Goal: Task Accomplishment & Management: Complete application form

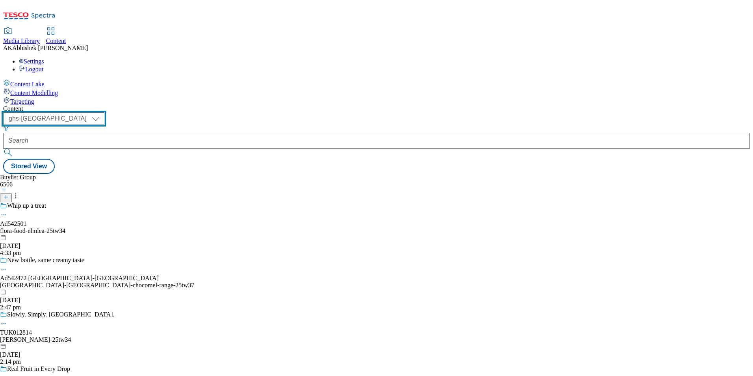
drag, startPoint x: 133, startPoint y: 59, endPoint x: 136, endPoint y: 70, distance: 11.6
click at [104, 112] on select "ghs-roi ghs-uk" at bounding box center [53, 118] width 101 height 13
select select "ghs-roi"
click at [102, 112] on select "ghs-roi ghs-uk" at bounding box center [53, 118] width 101 height 13
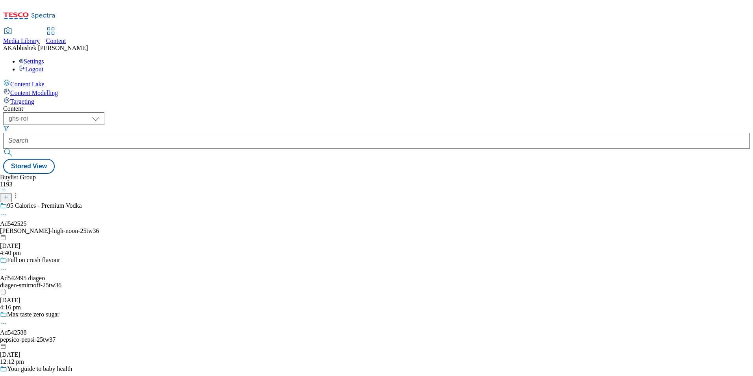
click at [9, 194] on icon at bounding box center [6, 197] width 6 height 6
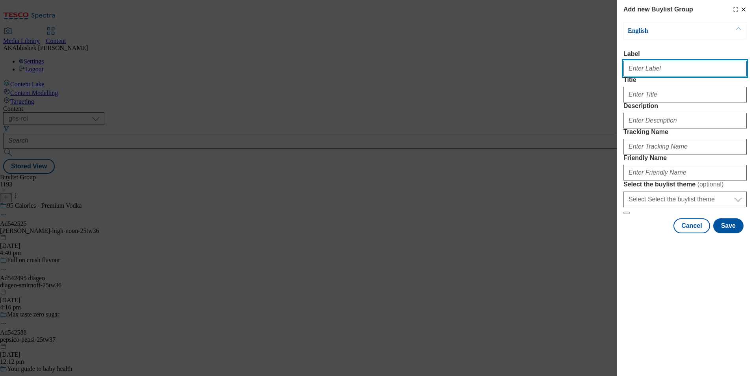
click at [665, 72] on input "Label" at bounding box center [685, 69] width 123 height 16
paste input "542523"
type input "Ad542523"
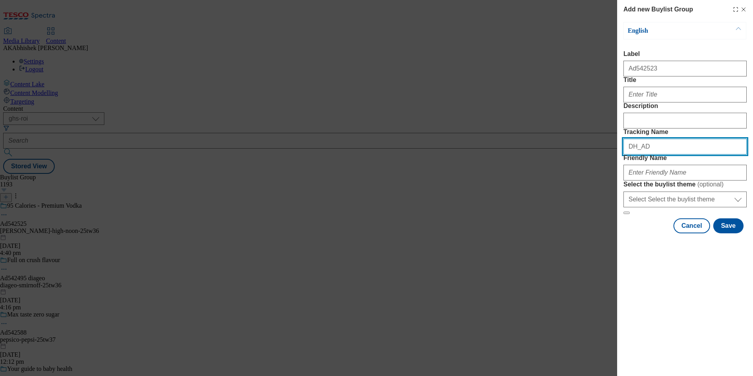
paste input "542523"
type input "DH_AD542523"
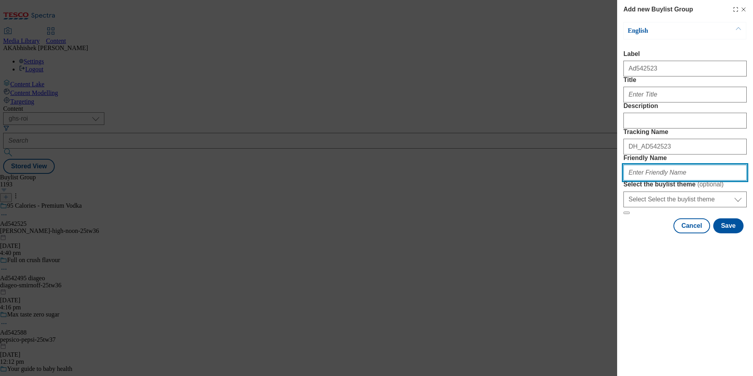
paste input "barry-and-fitzwilliam-funkin-25tw36"
type input "barry-and-fitzwilliam-funkin-25tw36"
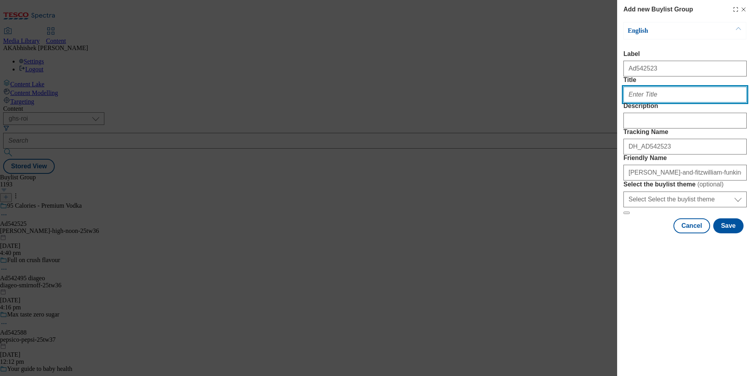
click at [663, 102] on input "Title" at bounding box center [685, 95] width 123 height 16
paste input "Nitro infused bar quality cocktails"
type input "Nitro infused bar quality cocktails"
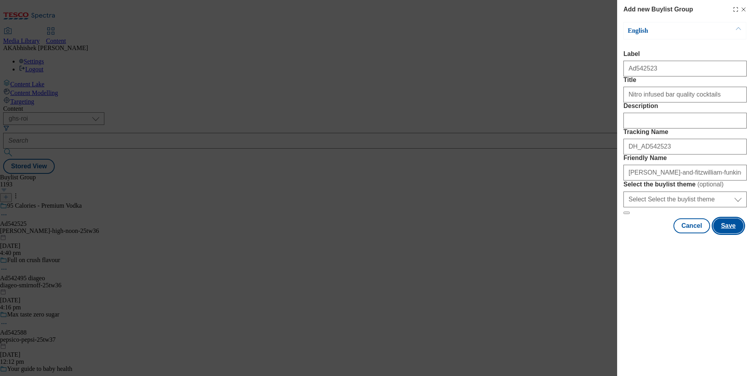
click at [732, 233] on button "Save" at bounding box center [728, 225] width 30 height 15
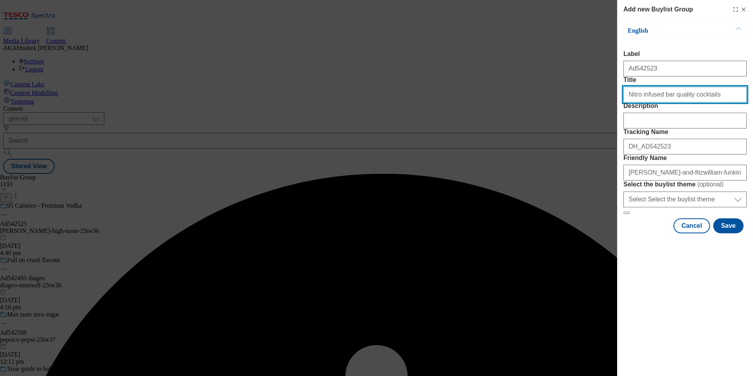
click at [720, 102] on input "Nitro infused bar quality cocktails" at bounding box center [685, 95] width 123 height 16
type input "Nitro infused bar quality cocktails"
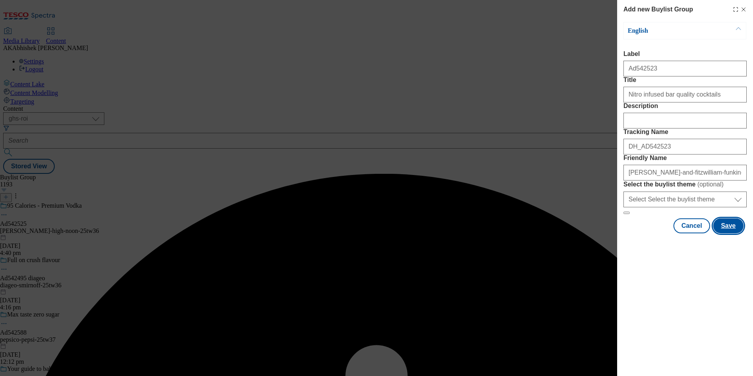
click at [735, 233] on button "Save" at bounding box center [728, 225] width 30 height 15
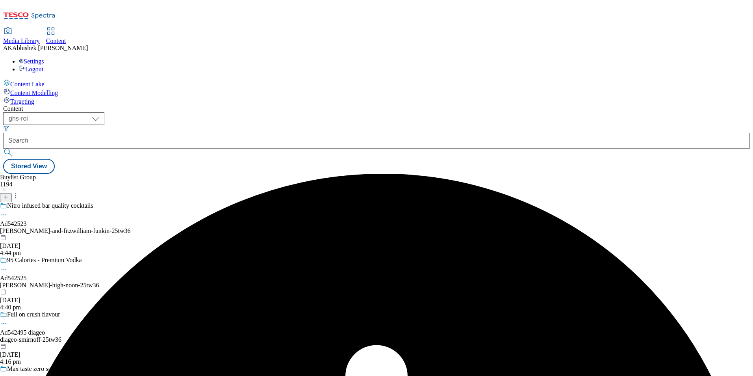
click at [131, 202] on div "Nitro infused bar quality cocktails Ad542523 barry-and-fitzwilliam-funkin-25tw3…" at bounding box center [65, 229] width 131 height 54
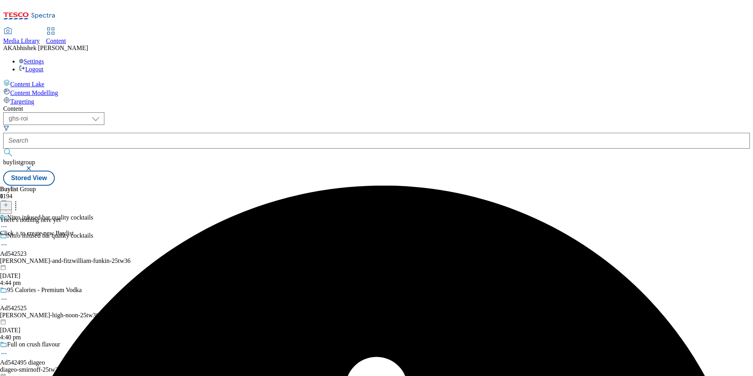
click at [9, 202] on icon at bounding box center [6, 205] width 6 height 6
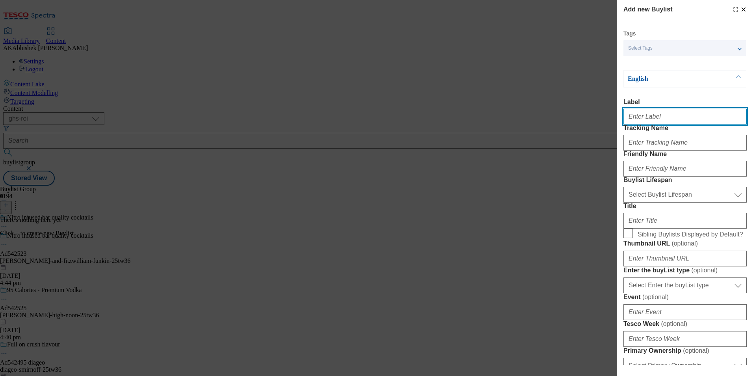
click at [668, 120] on input "Label" at bounding box center [685, 117] width 123 height 16
paste input "542523"
type input "Ad542523"
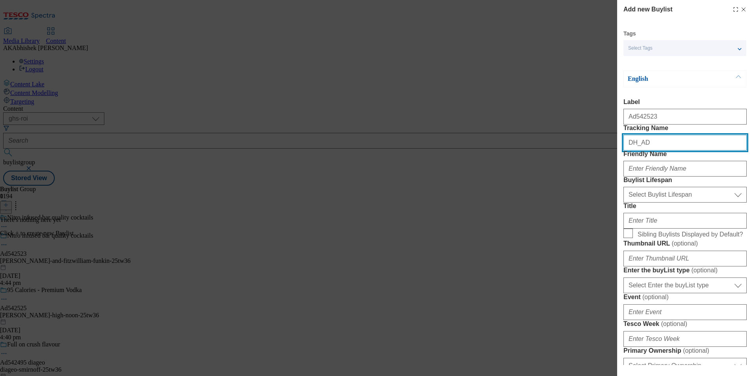
paste input "542523"
type input "DH_AD542523"
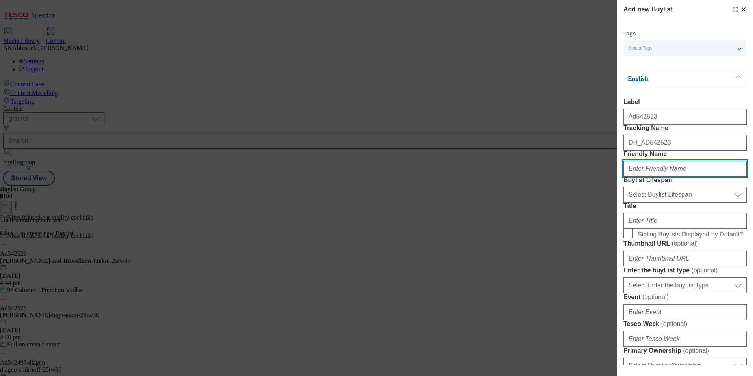
click at [664, 176] on input "Friendly Name" at bounding box center [685, 169] width 123 height 16
paste input "barry-and-fitzwilliam"
type input "barry-and-fitzwilliam"
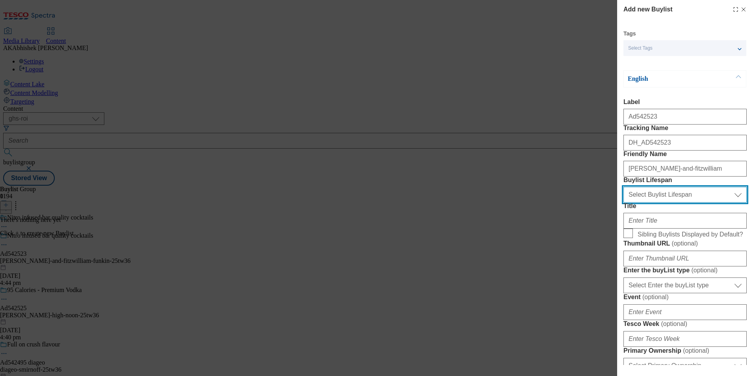
click at [675, 202] on select "Select Buylist Lifespan evergreen seasonal tactical" at bounding box center [685, 195] width 123 height 16
select select "tactical"
click at [624, 202] on select "Select Buylist Lifespan evergreen seasonal tactical" at bounding box center [685, 195] width 123 height 16
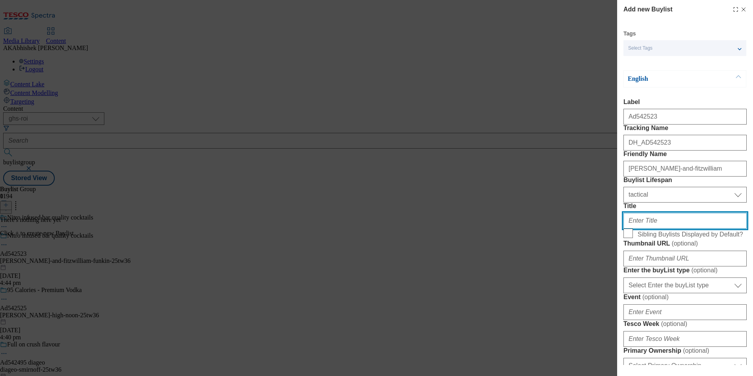
click at [659, 228] on input "Title" at bounding box center [685, 221] width 123 height 16
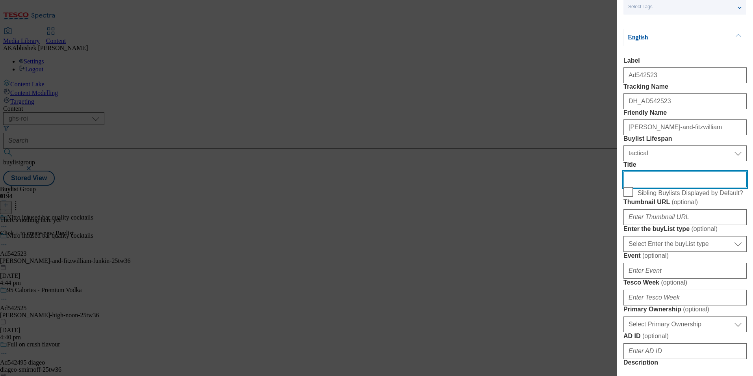
scroll to position [118, 0]
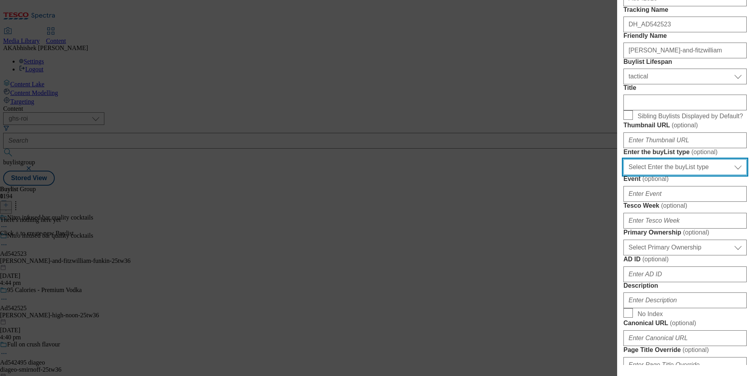
click at [689, 175] on select "Select Enter the buyList type event supplier funded long term >4 weeks supplier…" at bounding box center [685, 167] width 123 height 16
select select "supplier funded short term 1-3 weeks"
click at [624, 175] on select "Select Enter the buyList type event supplier funded long term >4 weeks supplier…" at bounding box center [685, 167] width 123 height 16
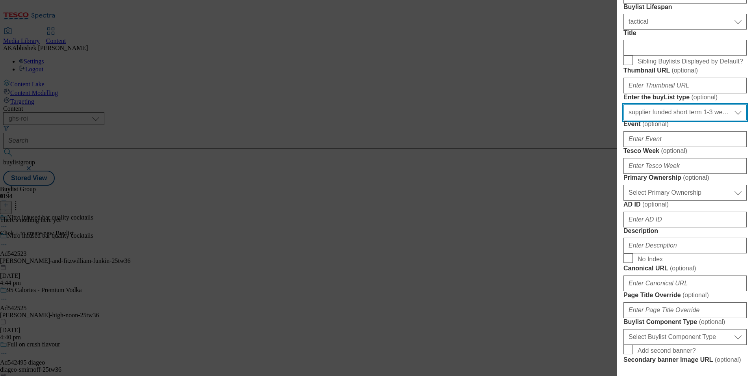
scroll to position [276, 0]
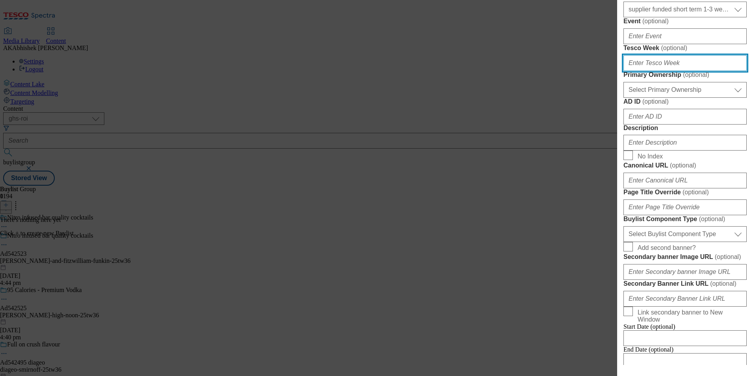
click at [674, 71] on input "Tesco Week ( optional )" at bounding box center [685, 63] width 123 height 16
type input "36"
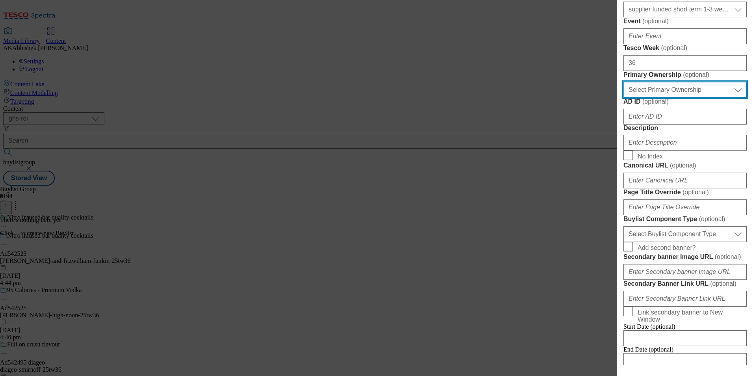
select select "dunnhumby"
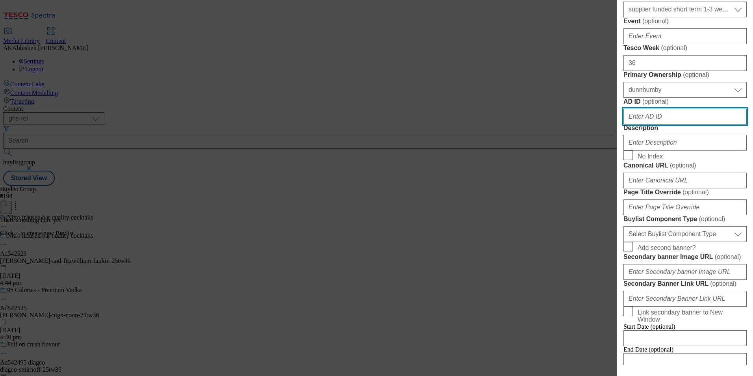
paste input "barry-and-fitzwilliam"
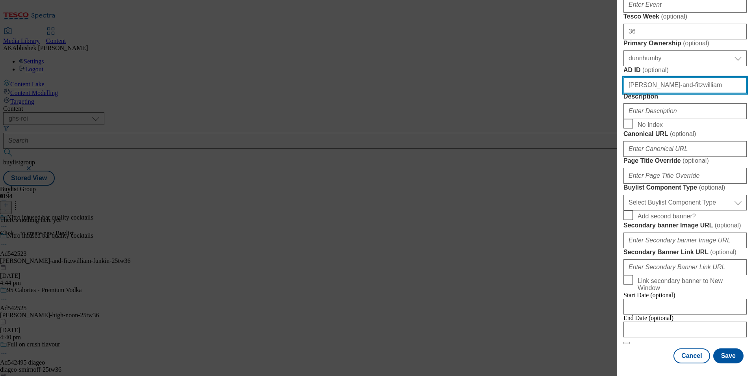
scroll to position [394, 0]
paste input "542523"
type input "542523"
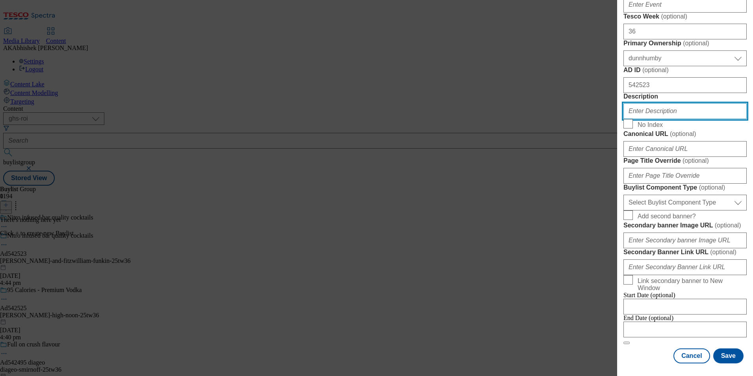
click at [676, 119] on input "Description" at bounding box center [685, 111] width 123 height 16
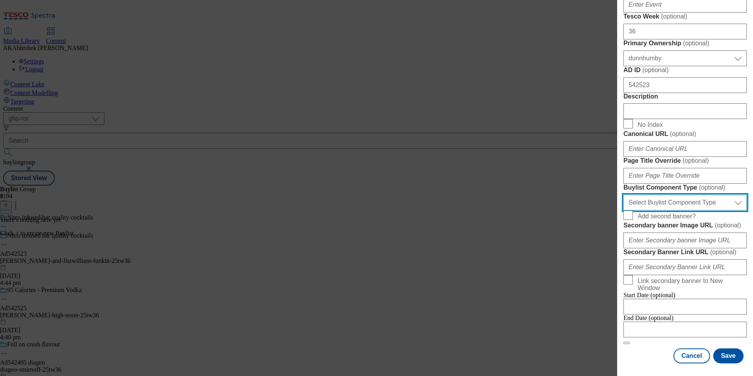
drag, startPoint x: 701, startPoint y: 119, endPoint x: 702, endPoint y: 132, distance: 12.7
click at [701, 195] on select "Select Buylist Component Type Banner Competition Header Meal" at bounding box center [685, 203] width 123 height 16
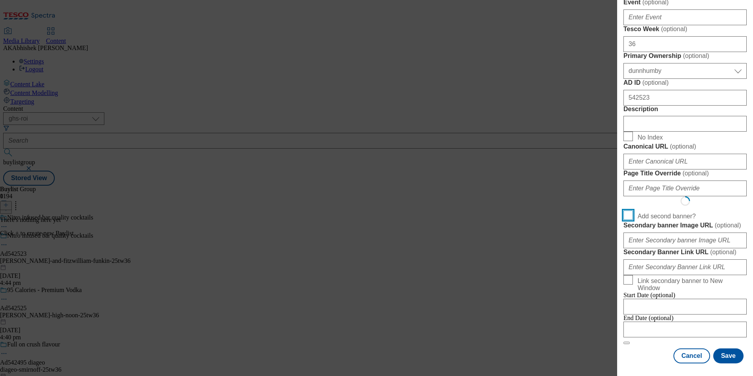
scroll to position [569, 0]
select select "Banner"
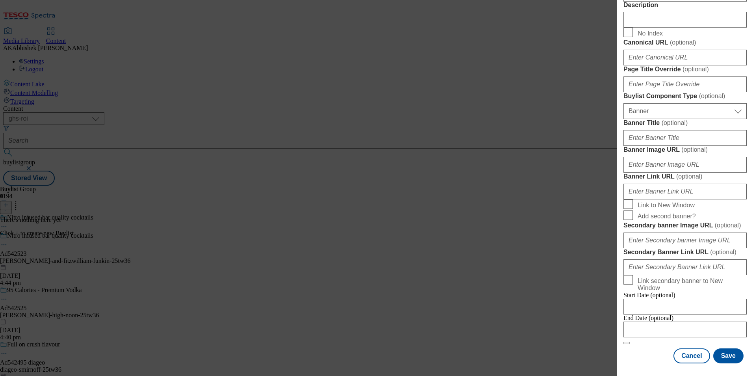
scroll to position [735, 0]
click at [640, 337] on div "End Date (optional)" at bounding box center [685, 325] width 123 height 23
click at [672, 324] on input "Modal" at bounding box center [685, 329] width 123 height 16
select select "2025"
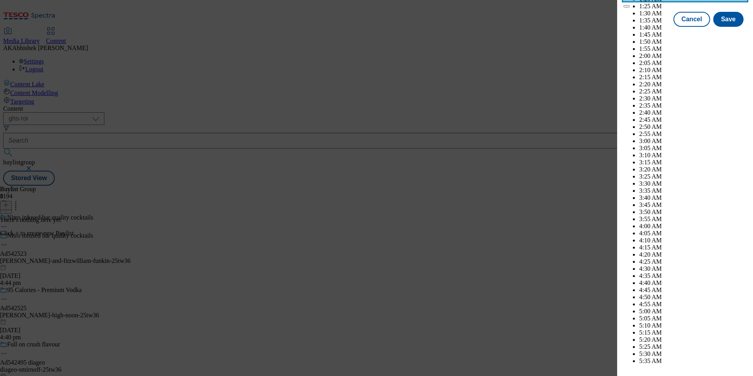
scroll to position [2924, 0]
select select "December"
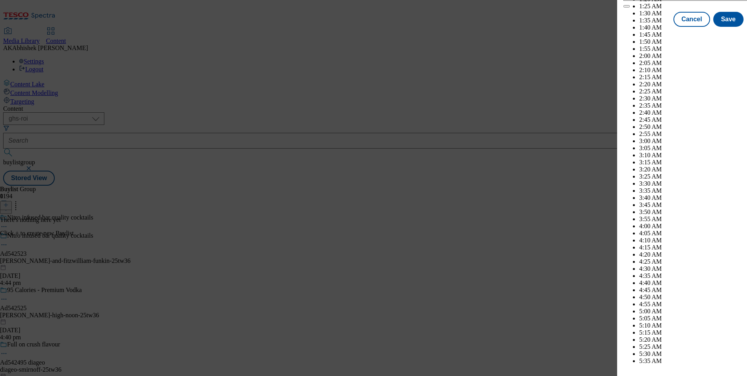
select select "2026"
select select "March"
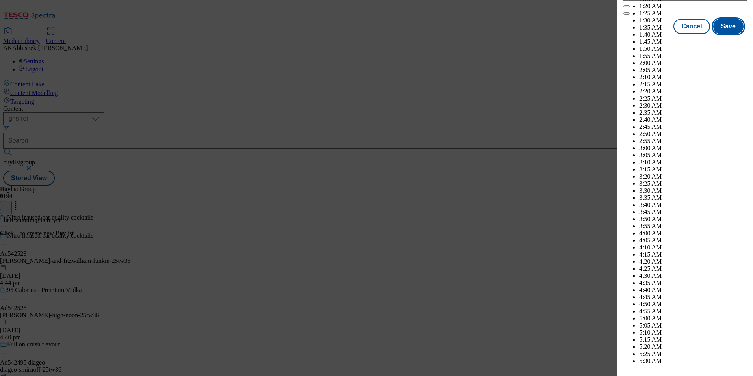
click at [722, 34] on button "Save" at bounding box center [728, 26] width 30 height 15
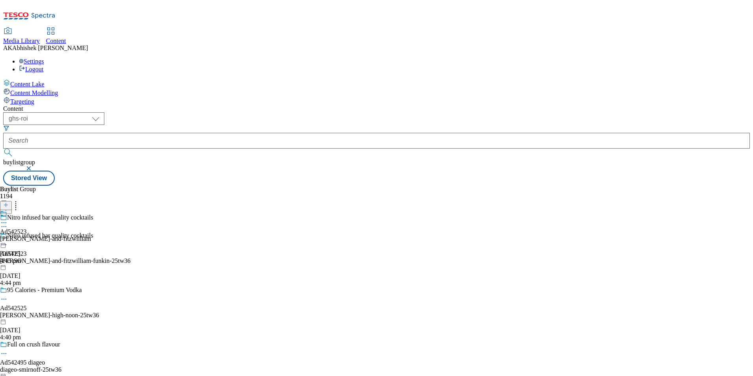
click at [91, 210] on div "Ad542523 barry-and-fitzwilliam 13 Oct 2025 4:45 pm" at bounding box center [45, 237] width 91 height 54
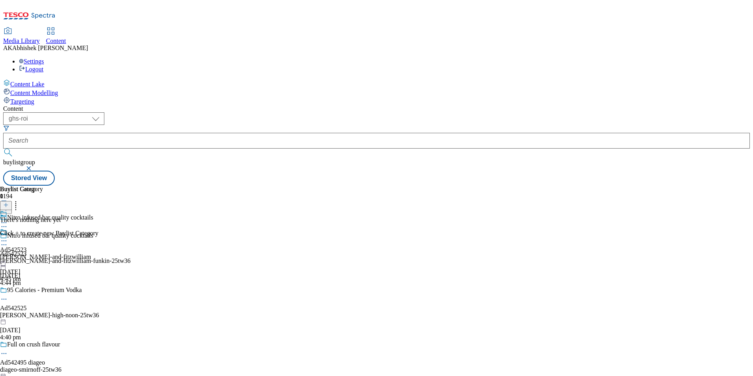
click at [6, 203] on line at bounding box center [6, 205] width 0 height 4
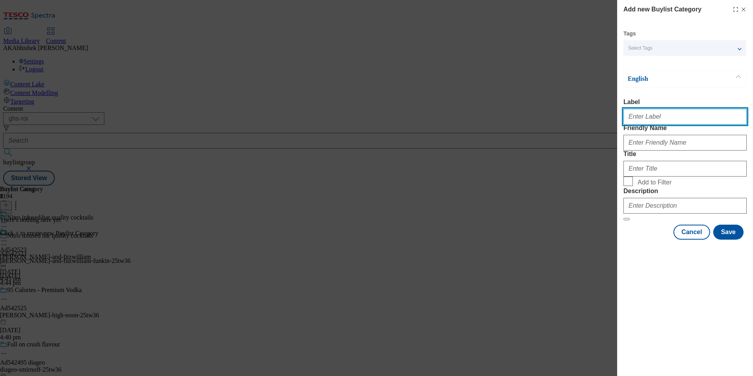
click at [671, 113] on input "Label" at bounding box center [685, 117] width 123 height 16
drag, startPoint x: 651, startPoint y: 123, endPoint x: 634, endPoint y: 124, distance: 17.1
click at [634, 124] on input "Adv" at bounding box center [685, 117] width 123 height 16
paste input "542523"
type input "Ad542523"
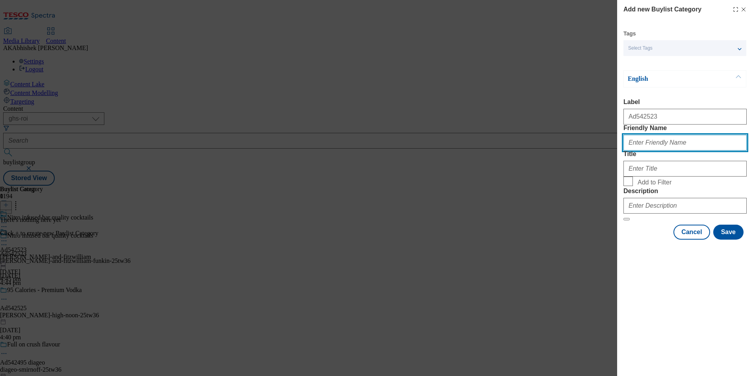
click at [666, 150] on input "Friendly Name" at bounding box center [685, 143] width 123 height 16
click at [669, 150] on input "Friendly Name" at bounding box center [685, 143] width 123 height 16
paste input "barry-and-fitzwilliam-funkin"
type input "barry-and-fitzwilliam-funkin"
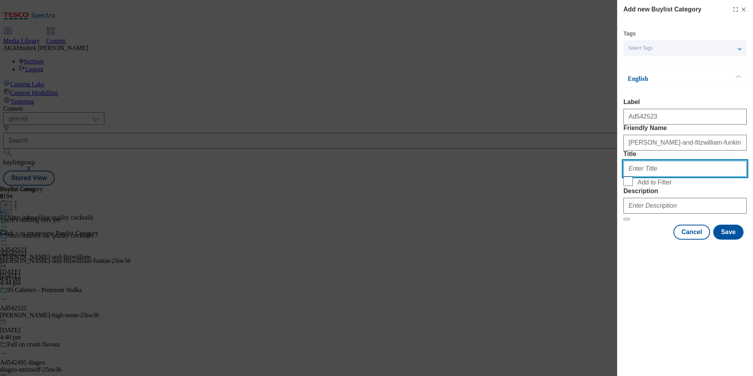
paste input "Barry & Fitzwilliam"
type input "Barry & Fitzwilliam"
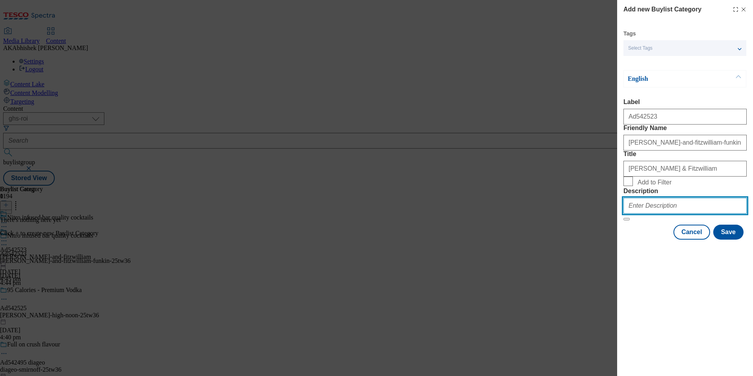
click at [677, 213] on input "Description" at bounding box center [685, 206] width 123 height 16
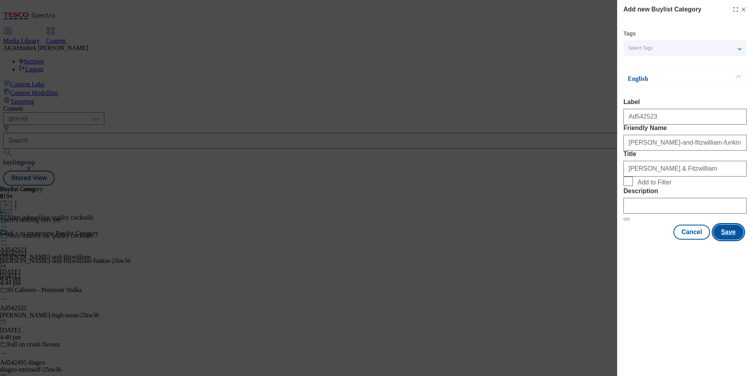
click at [728, 239] on button "Save" at bounding box center [728, 232] width 30 height 15
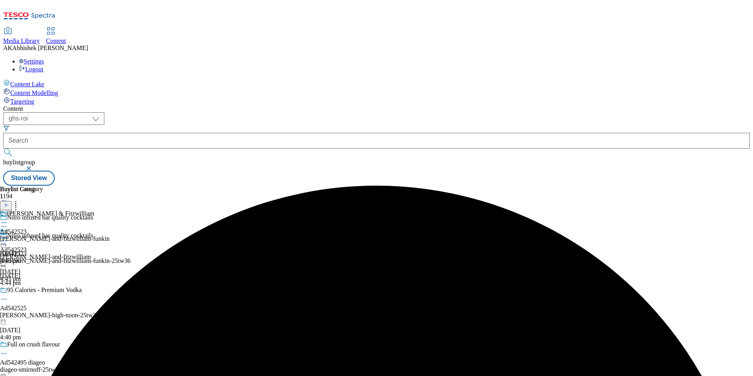
click at [110, 235] on div "barry-and-fitzwilliam-funkin" at bounding box center [55, 238] width 110 height 7
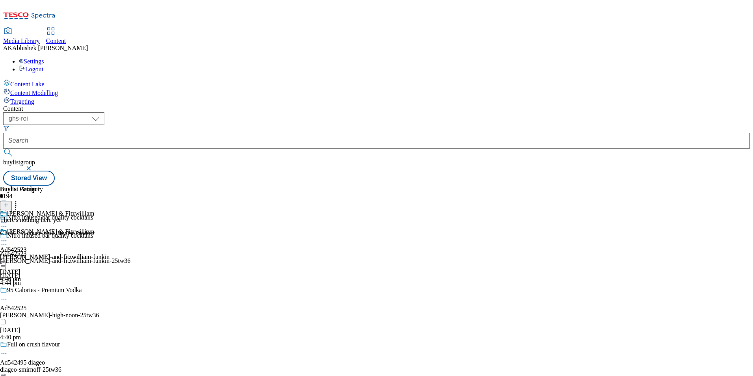
click at [6, 203] on line at bounding box center [6, 205] width 0 height 4
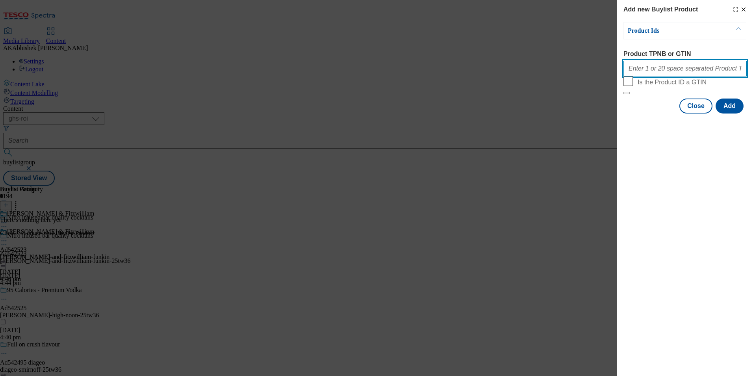
click at [693, 65] on input "Product TPNB or GTIN" at bounding box center [685, 69] width 123 height 16
paste input "89251690 89473064 87794597 85985363 89472946 89476654 89438700"
type input "89251690 89473064 87794597 85985363 89472946 89476654 89438700"
click at [729, 113] on button "Add" at bounding box center [730, 105] width 28 height 15
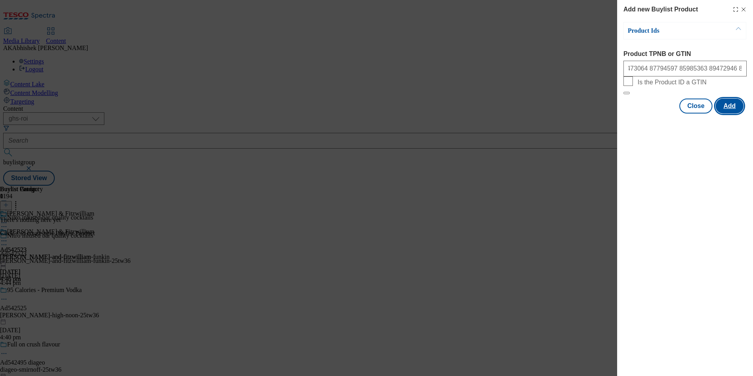
scroll to position [0, 0]
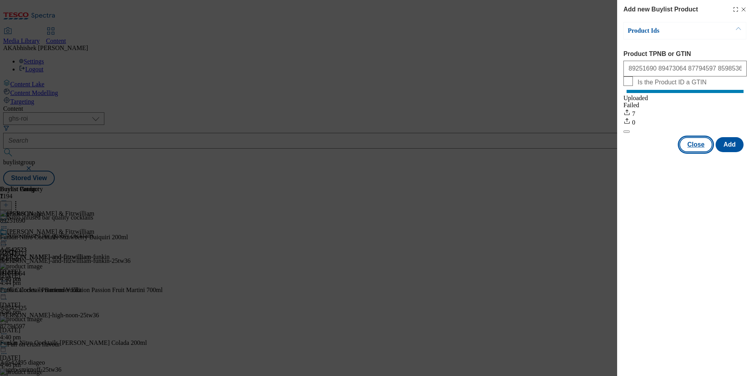
click at [697, 152] on button "Close" at bounding box center [695, 144] width 33 height 15
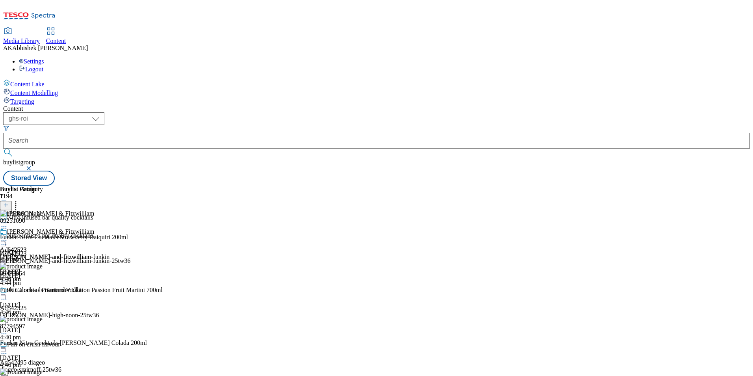
click at [8, 241] on icon at bounding box center [4, 245] width 8 height 8
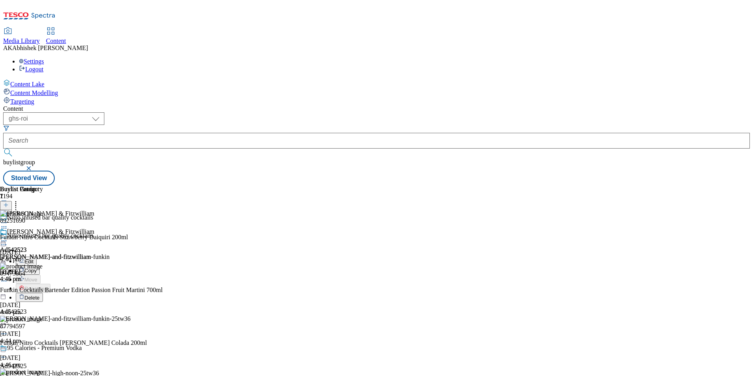
click at [33, 258] on span "Edit" at bounding box center [28, 261] width 9 height 6
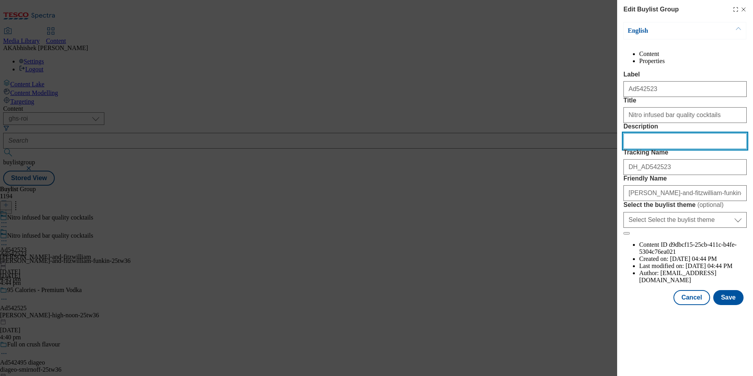
click at [662, 149] on input "Description" at bounding box center [685, 141] width 123 height 16
paste input "Funkin Nitro Cocktails Strawberry Daiquiri 200ml"
type input "Funkin Nitro Cocktails Strawberry Daiquiri 200ml"
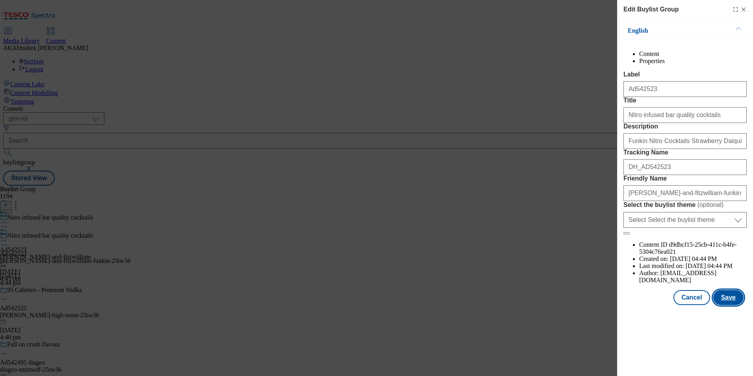
click at [733, 305] on button "Save" at bounding box center [728, 297] width 30 height 15
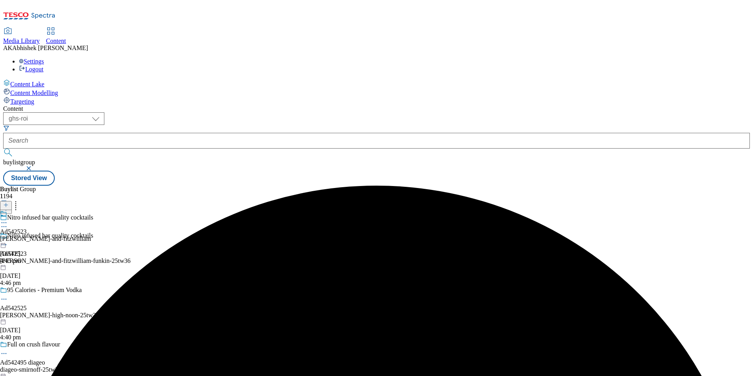
click at [8, 219] on icon at bounding box center [4, 223] width 8 height 8
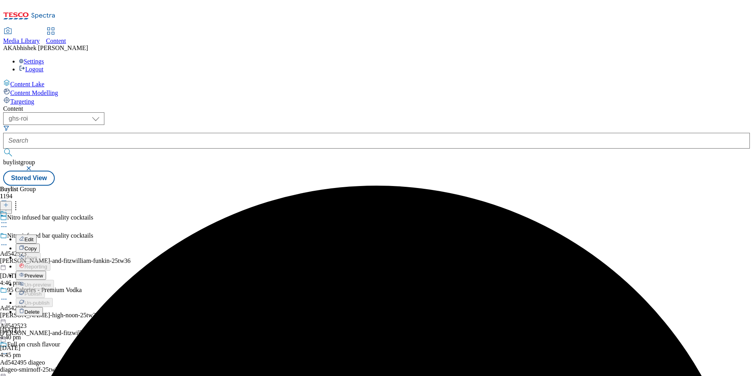
click at [33, 236] on span "Edit" at bounding box center [28, 239] width 9 height 6
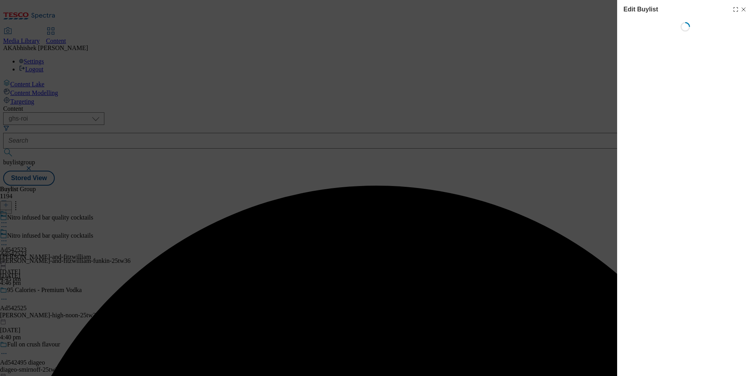
select select "tactical"
select select "supplier funded short term 1-3 weeks"
select select "dunnhumby"
select select "Banner"
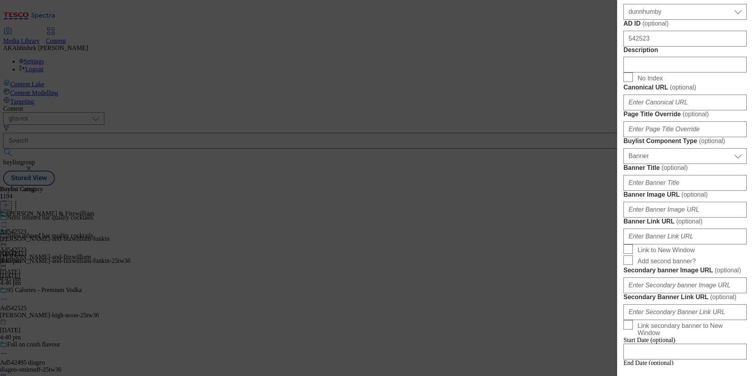
scroll to position [394, 0]
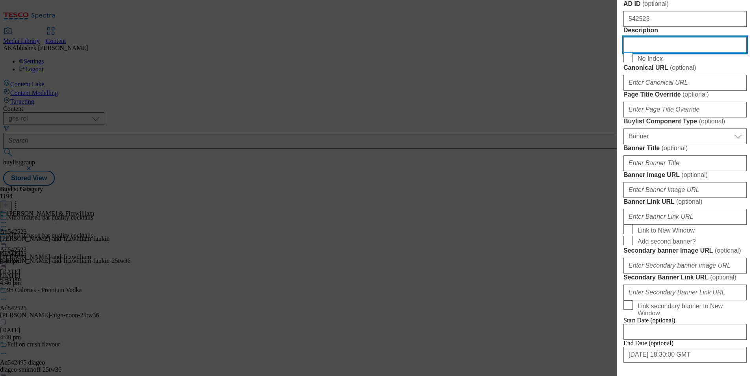
click at [672, 53] on input "Description" at bounding box center [685, 45] width 123 height 16
paste input "Funkin Nitro Cocktails Strawberry Daiquiri 200ml"
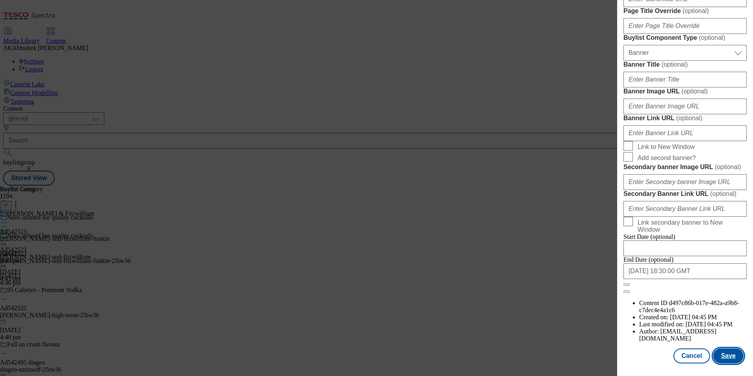
scroll to position [770, 0]
type input "Funkin Nitro Cocktails Strawberry Daiquiri 200ml"
click at [724, 356] on button "Save" at bounding box center [728, 355] width 30 height 15
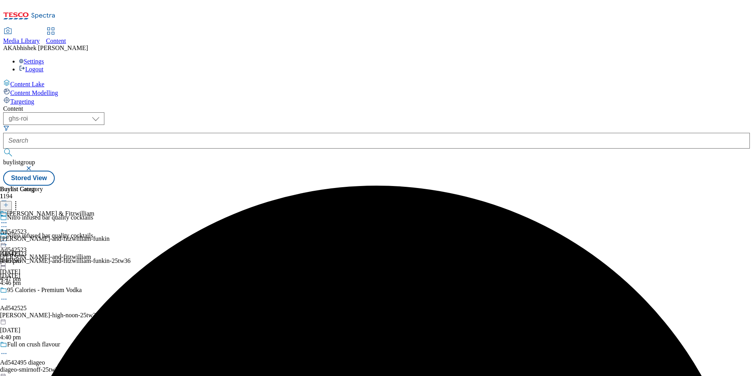
click at [8, 219] on icon at bounding box center [4, 223] width 8 height 8
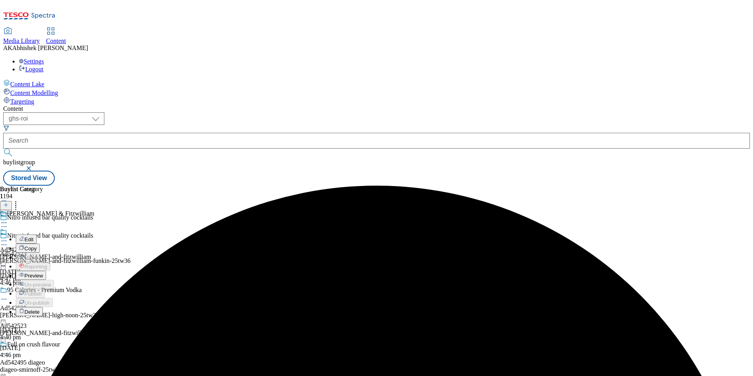
click at [37, 234] on button "Edit" at bounding box center [26, 238] width 21 height 9
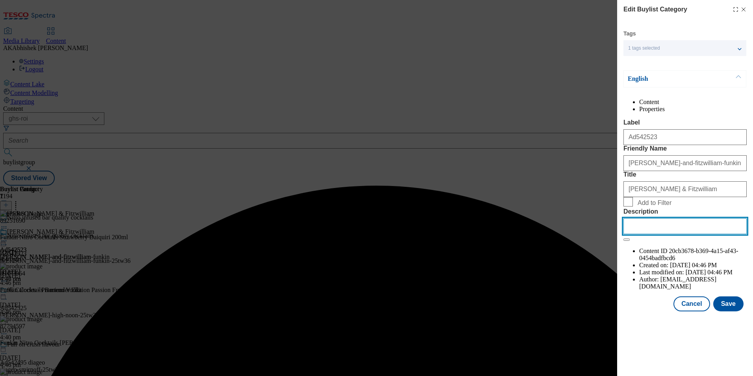
click at [695, 234] on input "Description" at bounding box center [685, 226] width 123 height 16
paste input "Funkin Nitro Cocktails Strawberry Daiquiri 200ml"
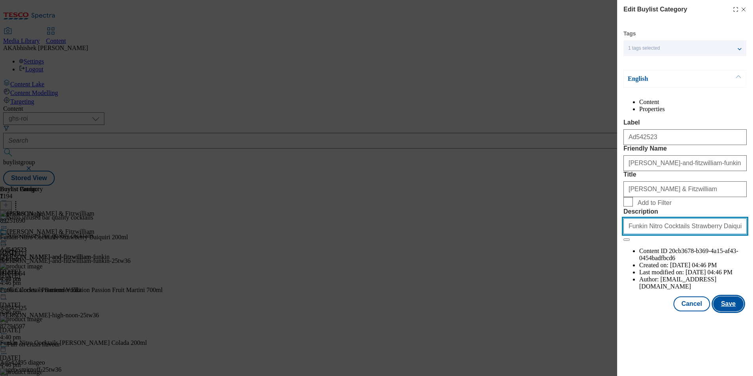
type input "Funkin Nitro Cocktails Strawberry Daiquiri 200ml"
click at [727, 311] on button "Save" at bounding box center [728, 303] width 30 height 15
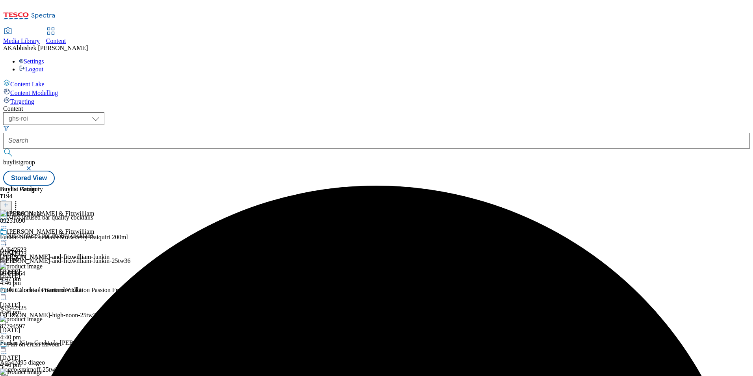
click at [8, 237] on icon at bounding box center [4, 241] width 8 height 8
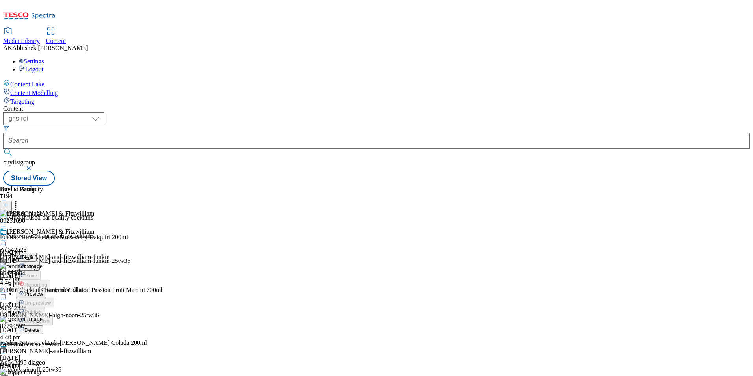
click at [46, 289] on button "Preview" at bounding box center [31, 293] width 30 height 9
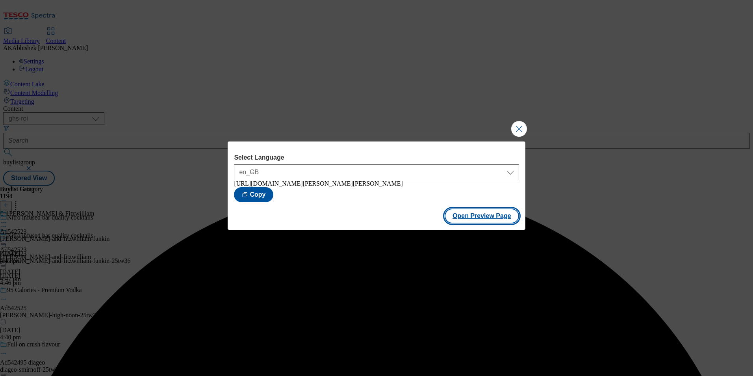
click at [485, 219] on button "Open Preview Page" at bounding box center [482, 215] width 74 height 15
click at [518, 127] on button "Close Modal" at bounding box center [519, 129] width 16 height 16
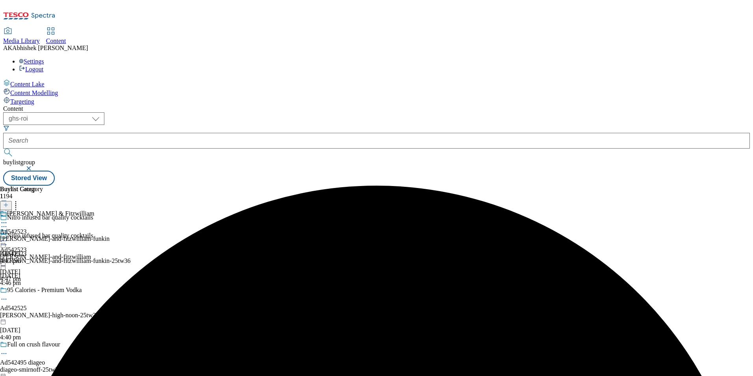
click at [8, 237] on icon at bounding box center [4, 241] width 8 height 8
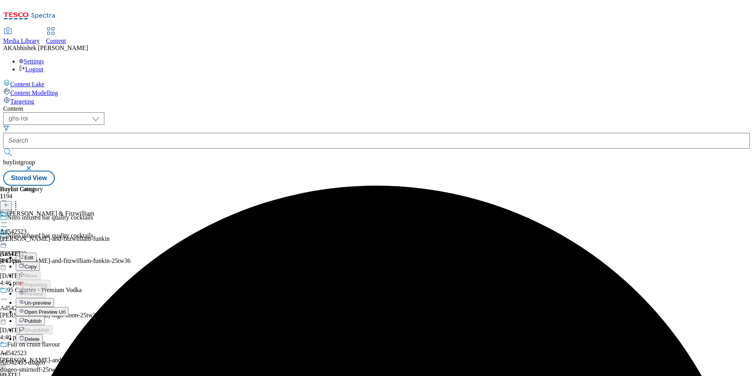
click at [42, 318] on span "Publish" at bounding box center [32, 321] width 17 height 6
